Goal: Task Accomplishment & Management: Manage account settings

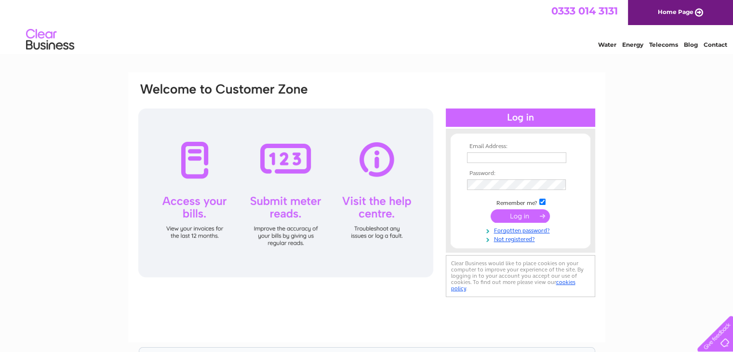
type input "dianne@banffdental.co.uk"
click at [522, 220] on input "submit" at bounding box center [520, 215] width 59 height 13
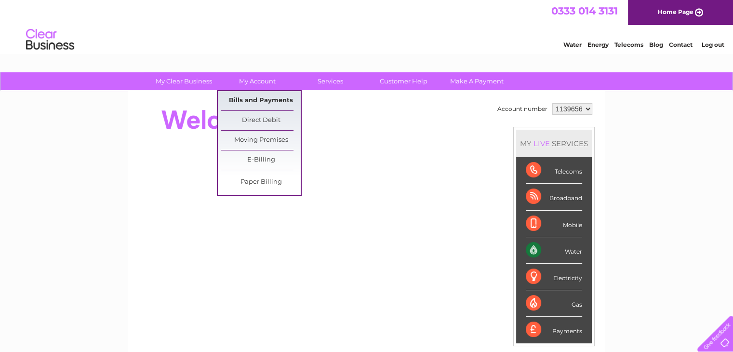
click at [250, 99] on link "Bills and Payments" at bounding box center [261, 100] width 80 height 19
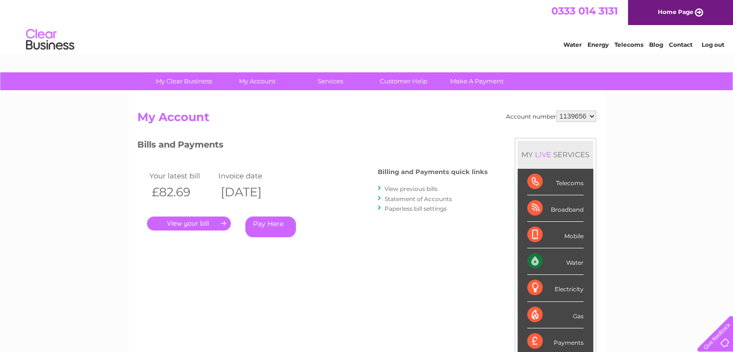
click at [190, 221] on link "." at bounding box center [189, 223] width 84 height 14
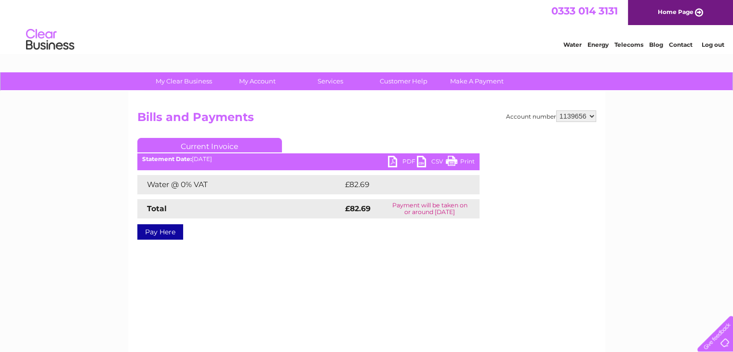
click at [408, 160] on link "PDF" at bounding box center [402, 163] width 29 height 14
